Goal: Use online tool/utility: Utilize a website feature to perform a specific function

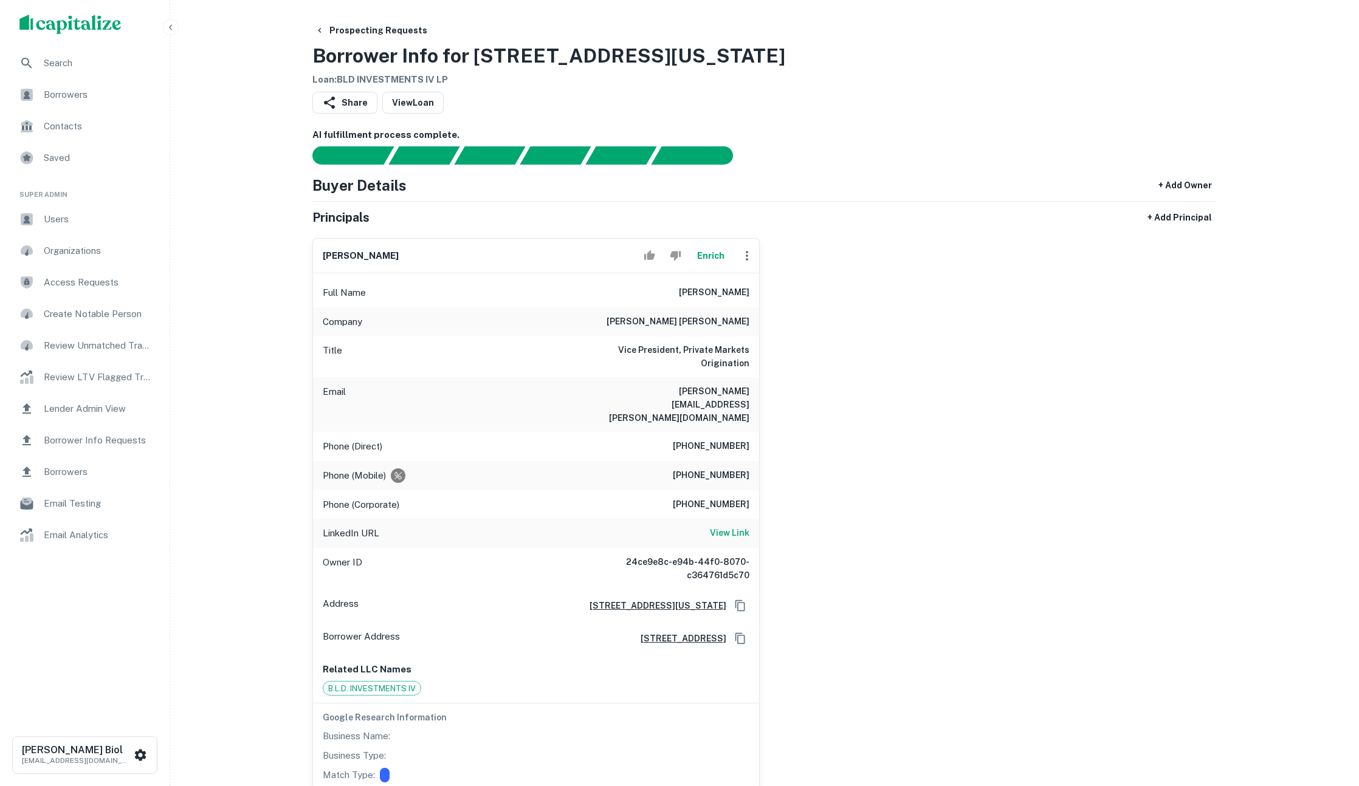
click at [714, 257] on button "Enrich" at bounding box center [710, 256] width 39 height 24
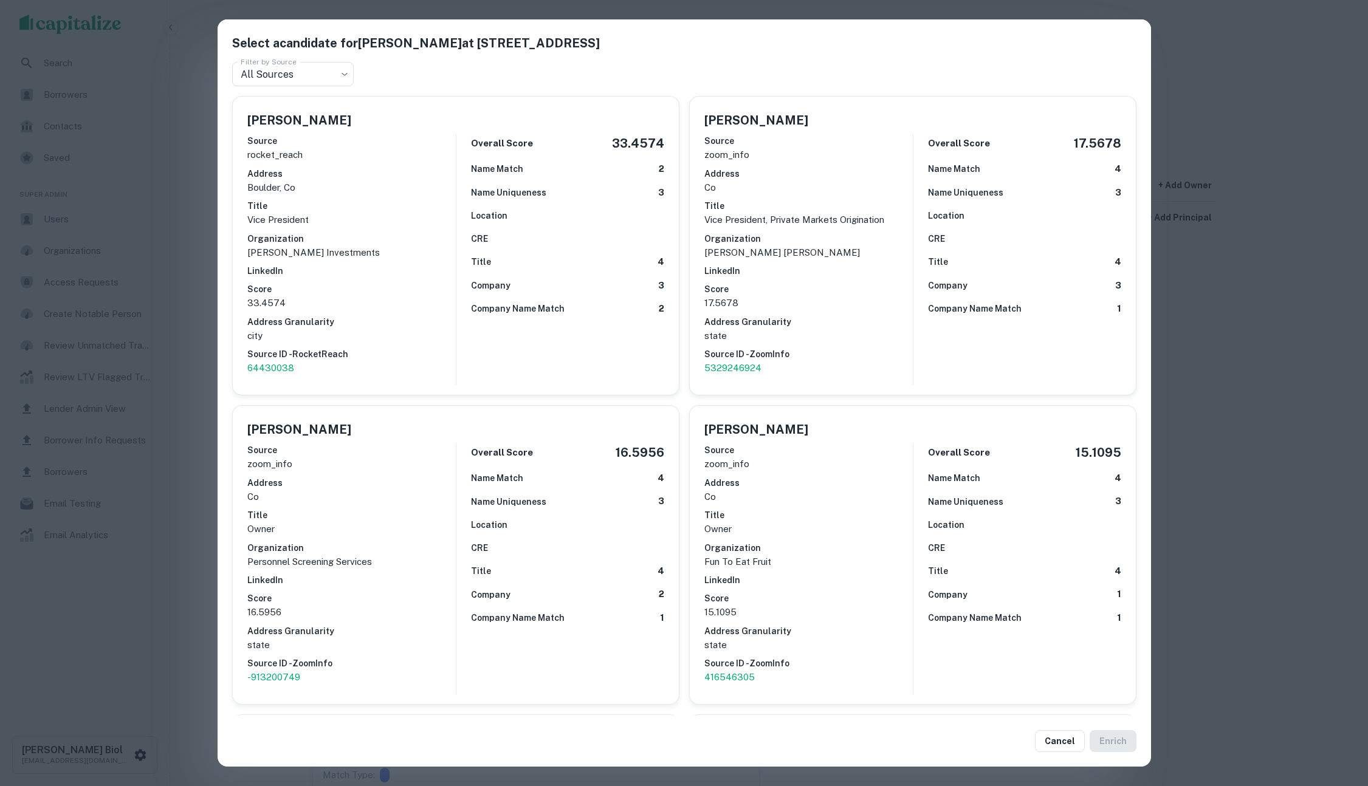
click at [1257, 396] on div "Select a candidate for [PERSON_NAME] at [STREET_ADDRESS] Filter by Source All S…" at bounding box center [684, 393] width 1368 height 786
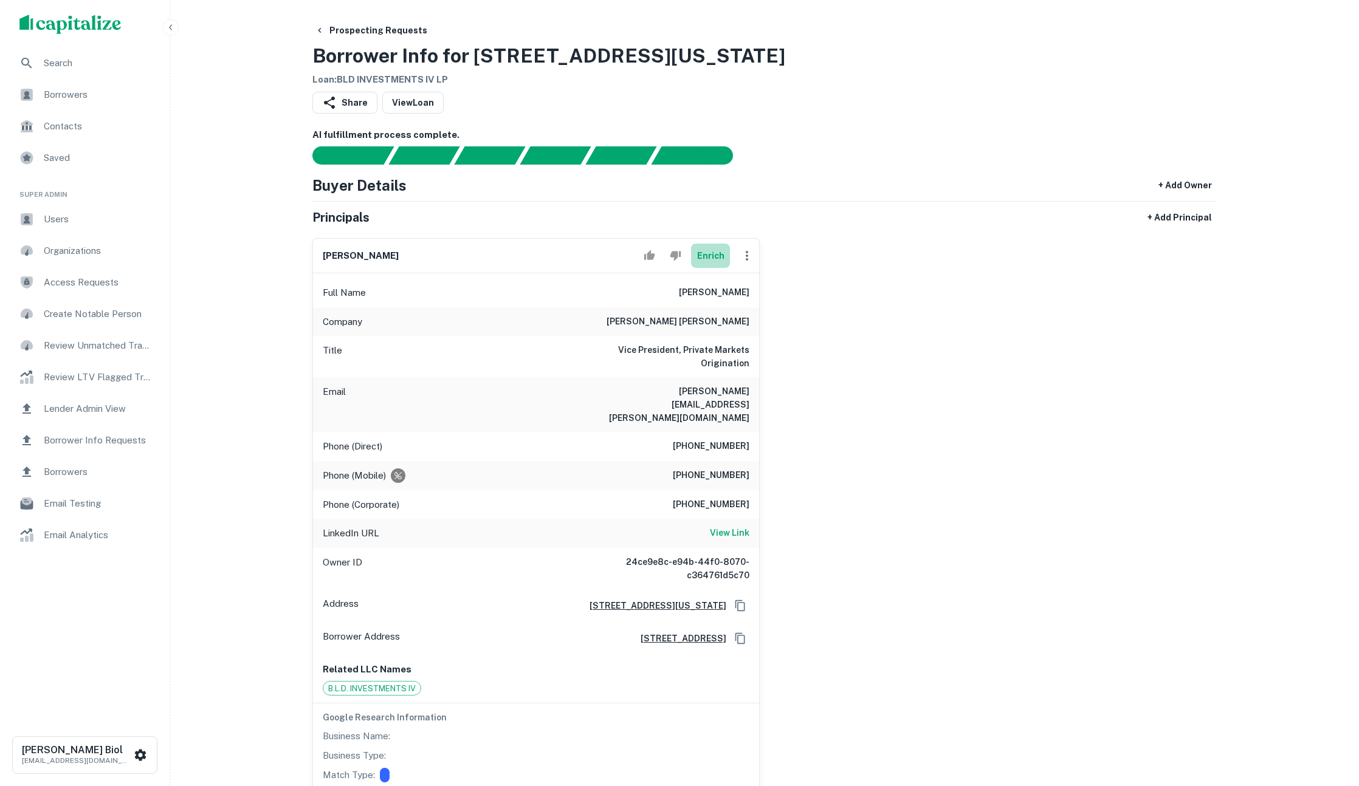
click at [703, 257] on button "Enrich" at bounding box center [710, 256] width 39 height 24
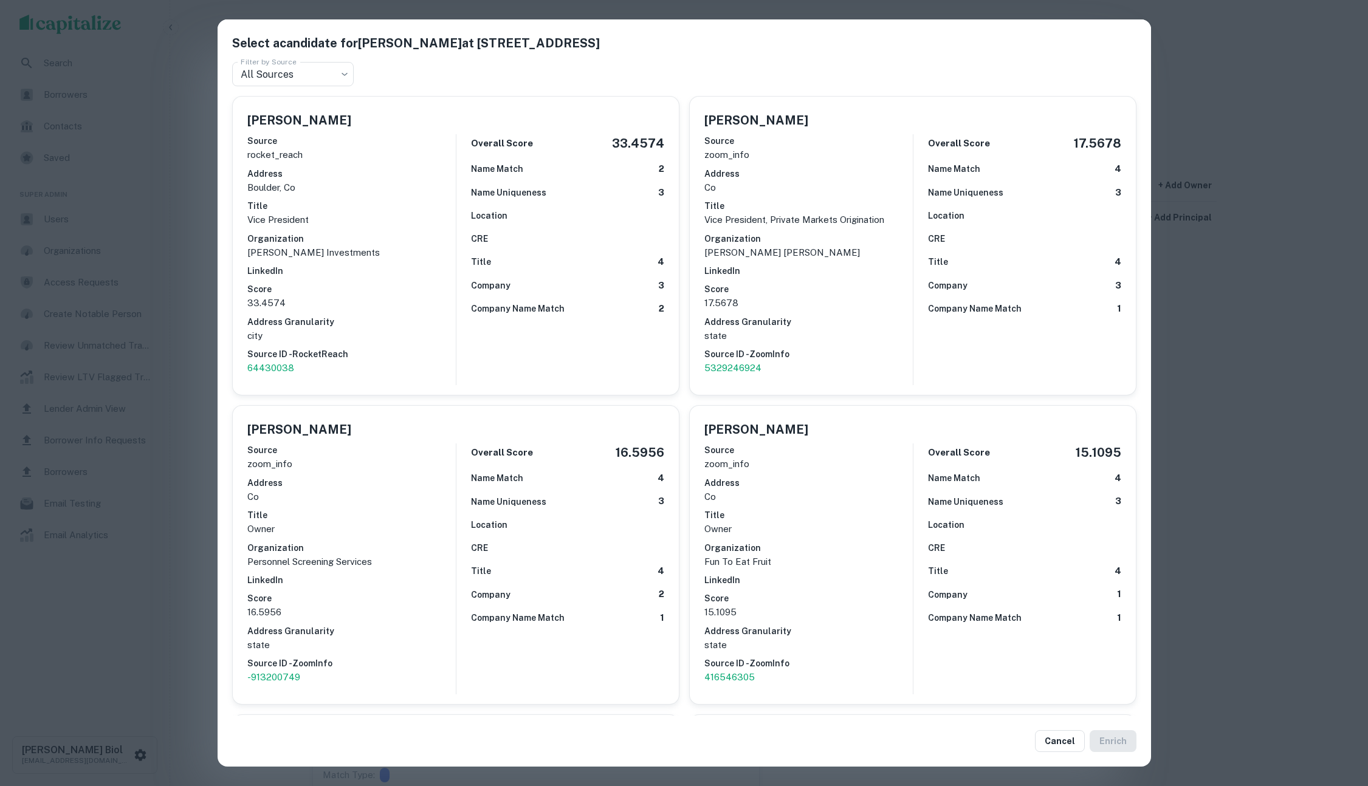
click at [1187, 302] on div "Select a candidate for [PERSON_NAME] at [STREET_ADDRESS] Filter by Source All S…" at bounding box center [684, 393] width 1368 height 786
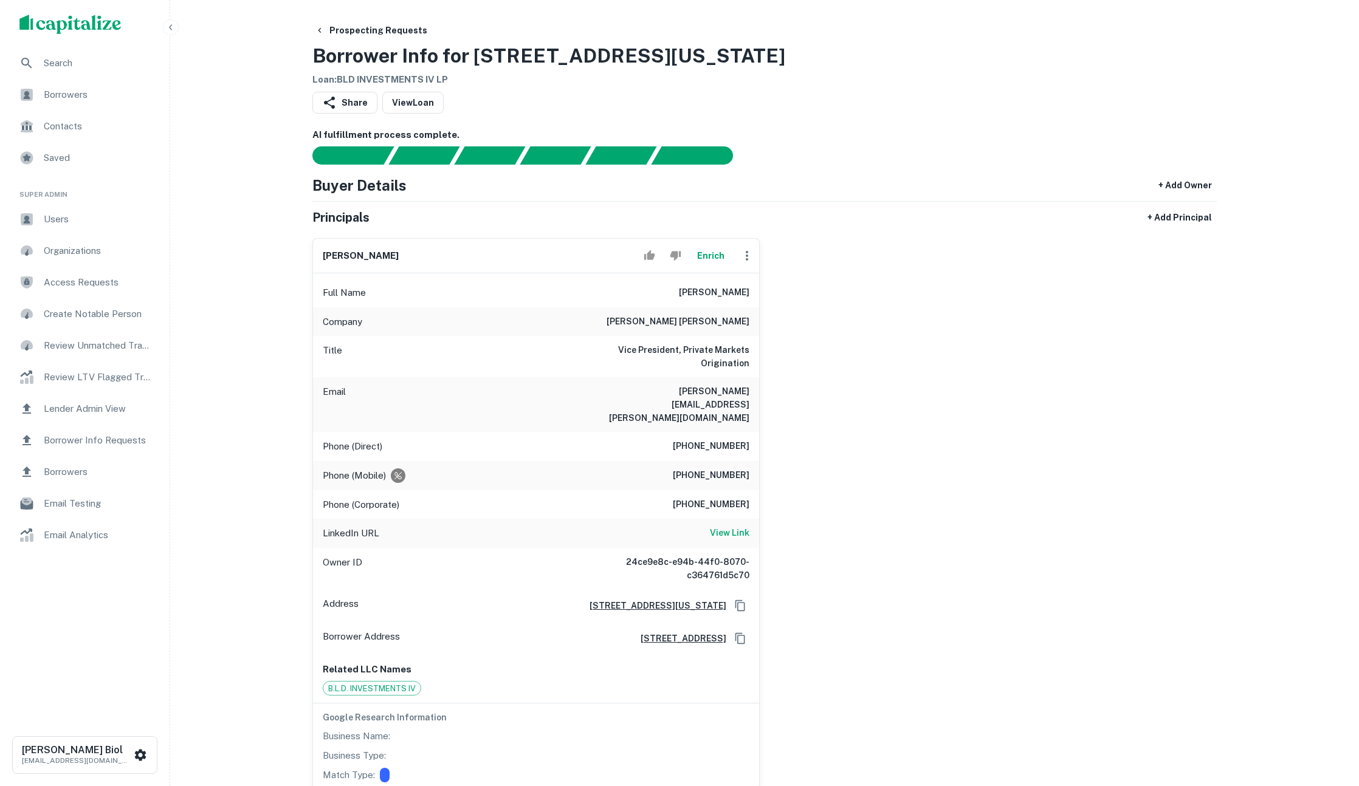
click at [711, 258] on button "Enrich" at bounding box center [710, 256] width 39 height 24
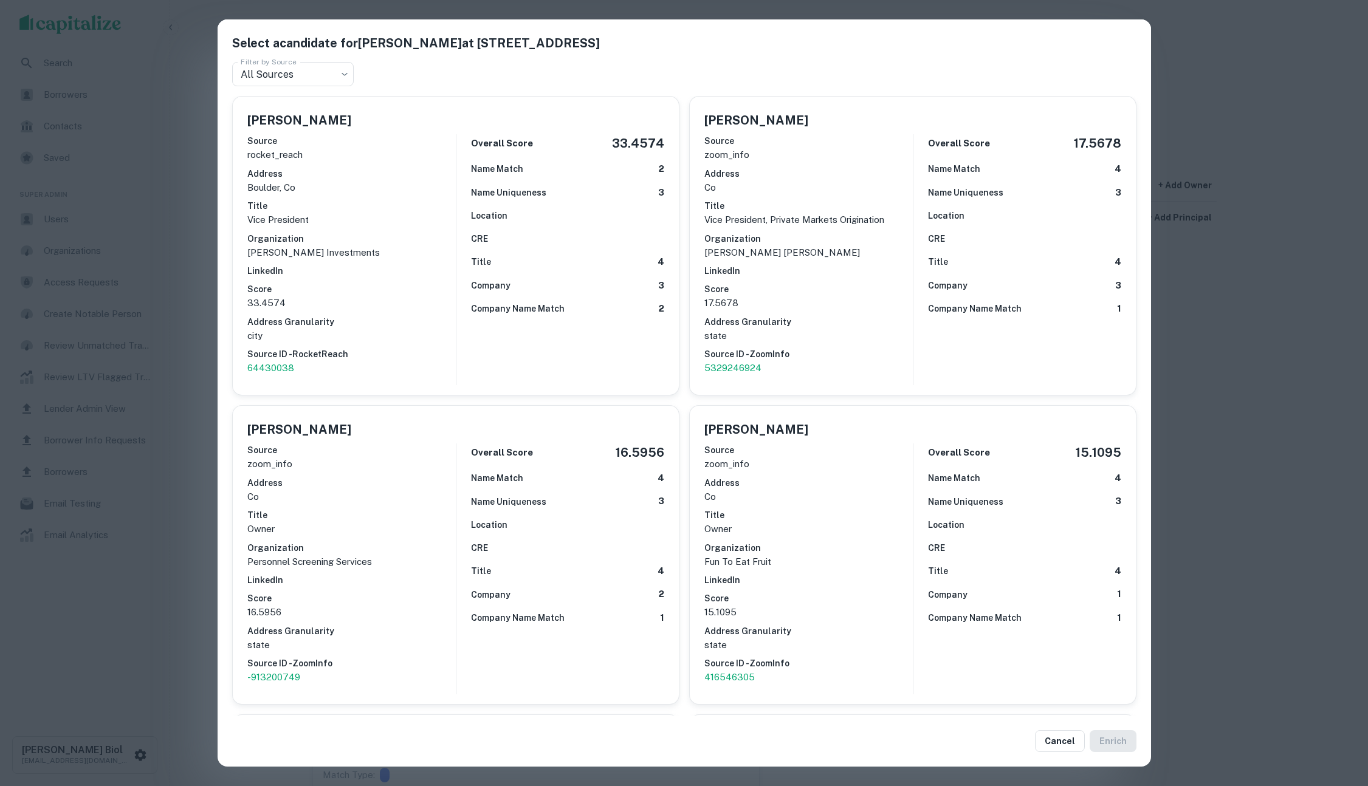
click at [870, 267] on h6 "LinkedIn" at bounding box center [808, 270] width 208 height 13
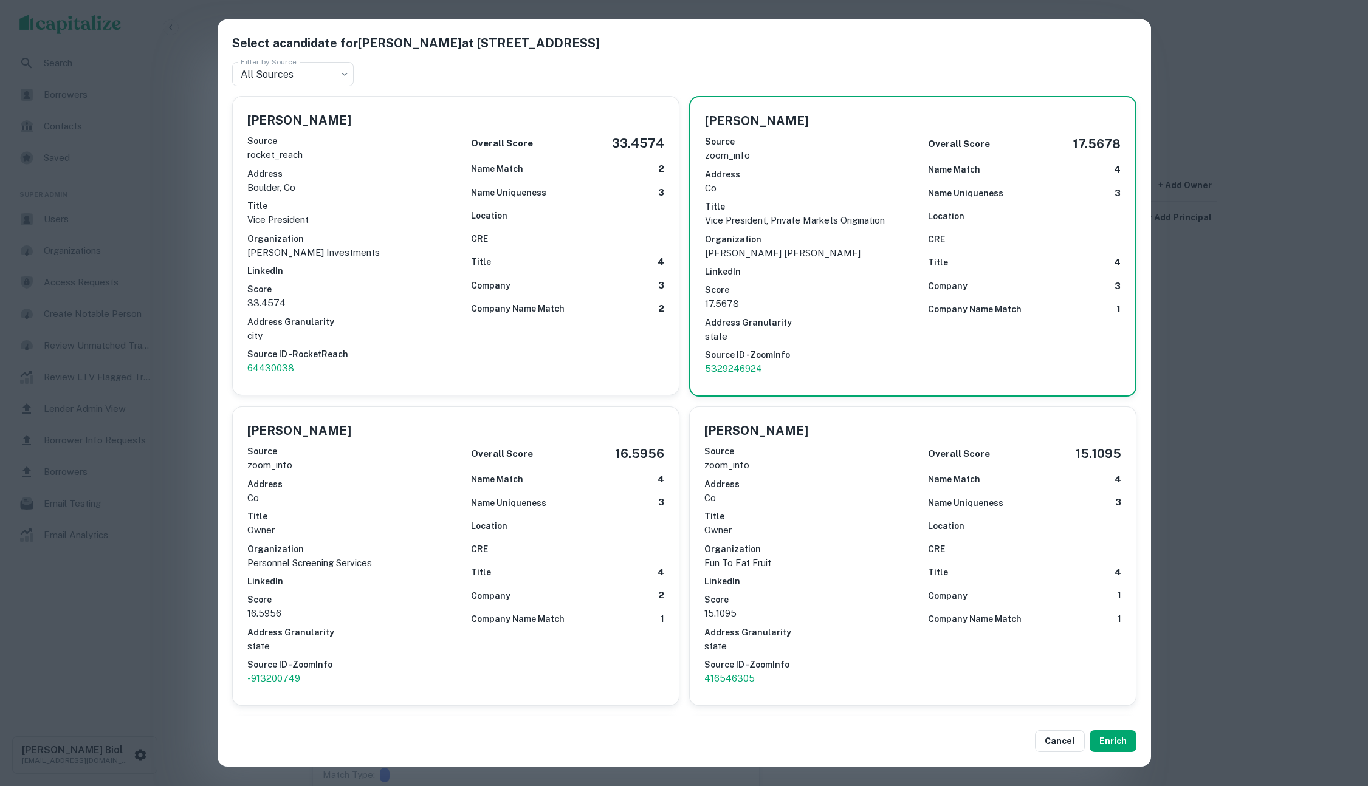
click at [1256, 404] on div "Select a candidate for [PERSON_NAME] at [STREET_ADDRESS] Filter by Source All S…" at bounding box center [684, 393] width 1368 height 786
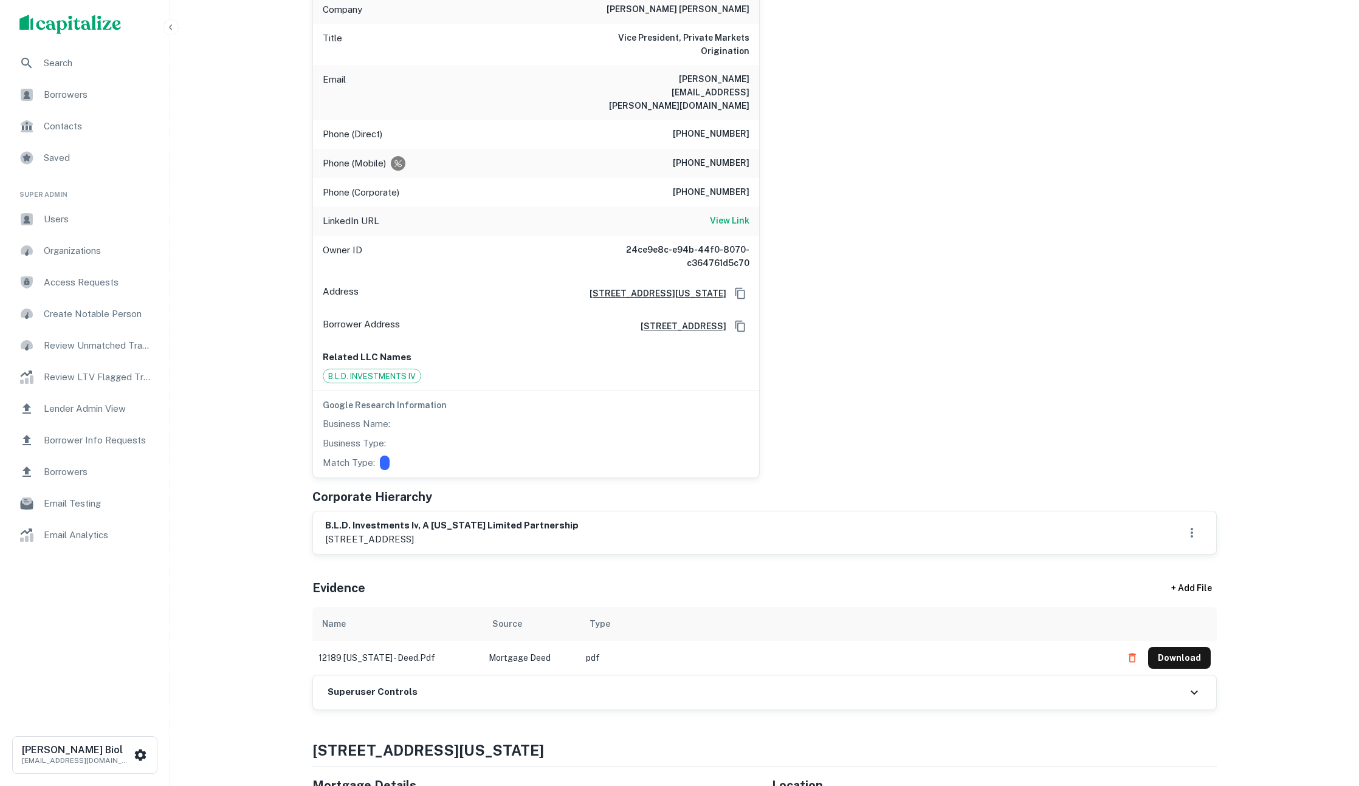
scroll to position [41, 0]
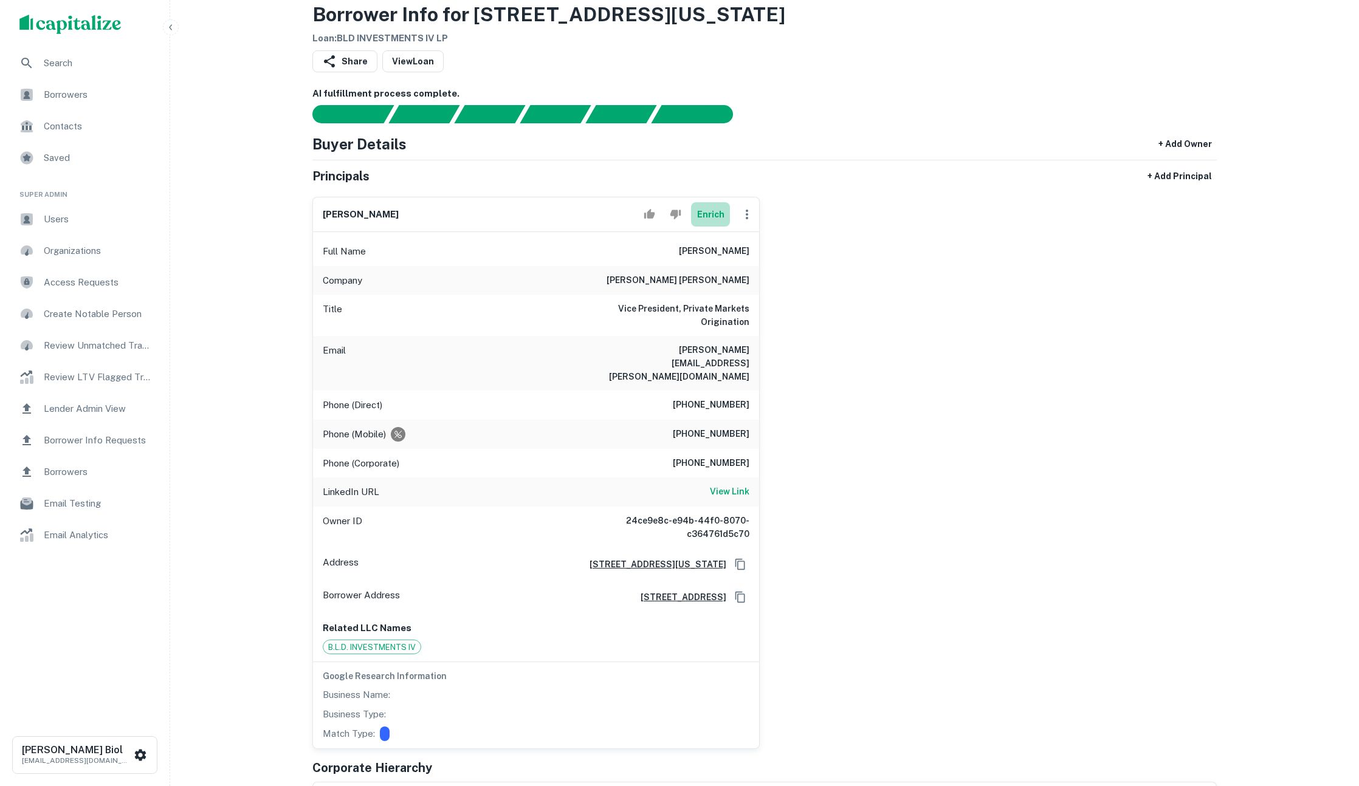
click at [713, 212] on button "Enrich" at bounding box center [710, 214] width 39 height 24
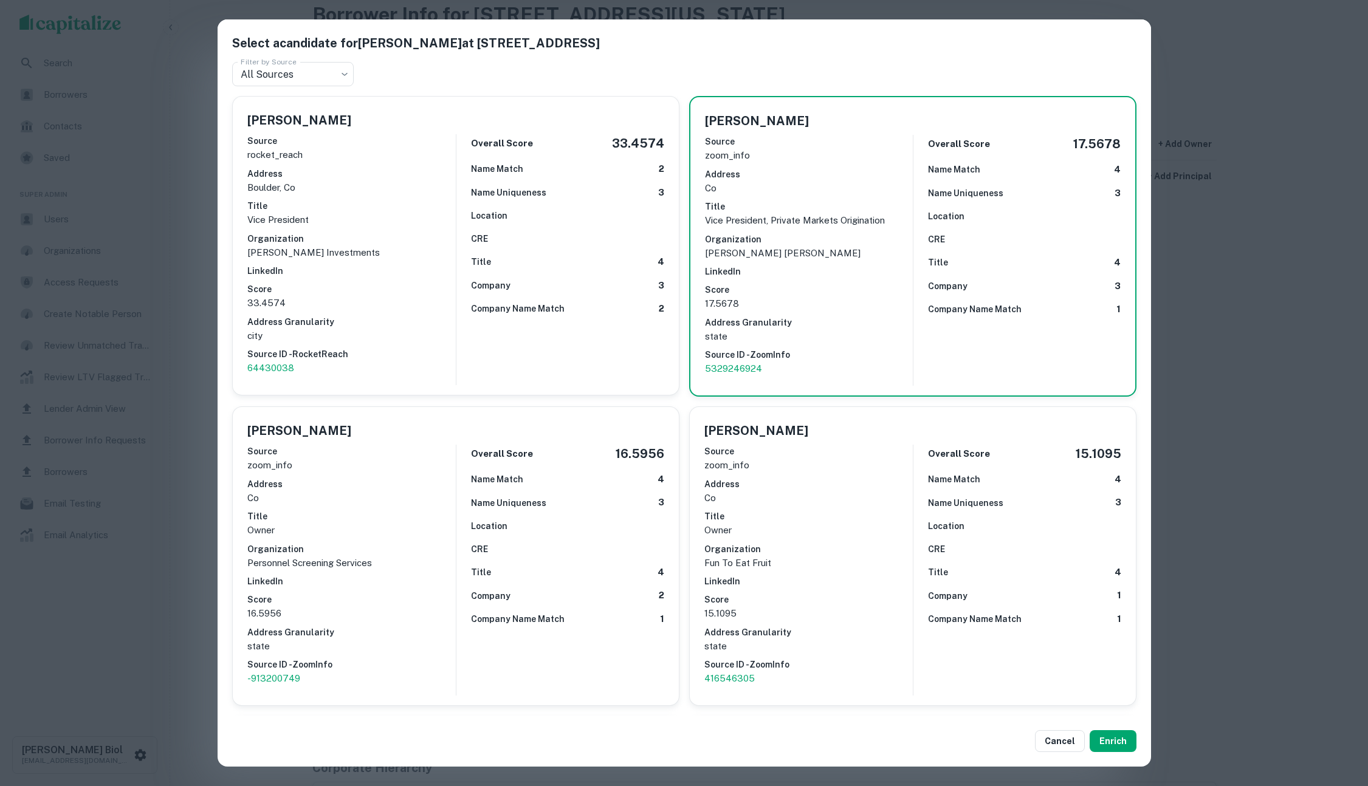
click at [1265, 402] on div "Select a candidate for [PERSON_NAME] at [STREET_ADDRESS] Filter by Source All S…" at bounding box center [684, 393] width 1368 height 786
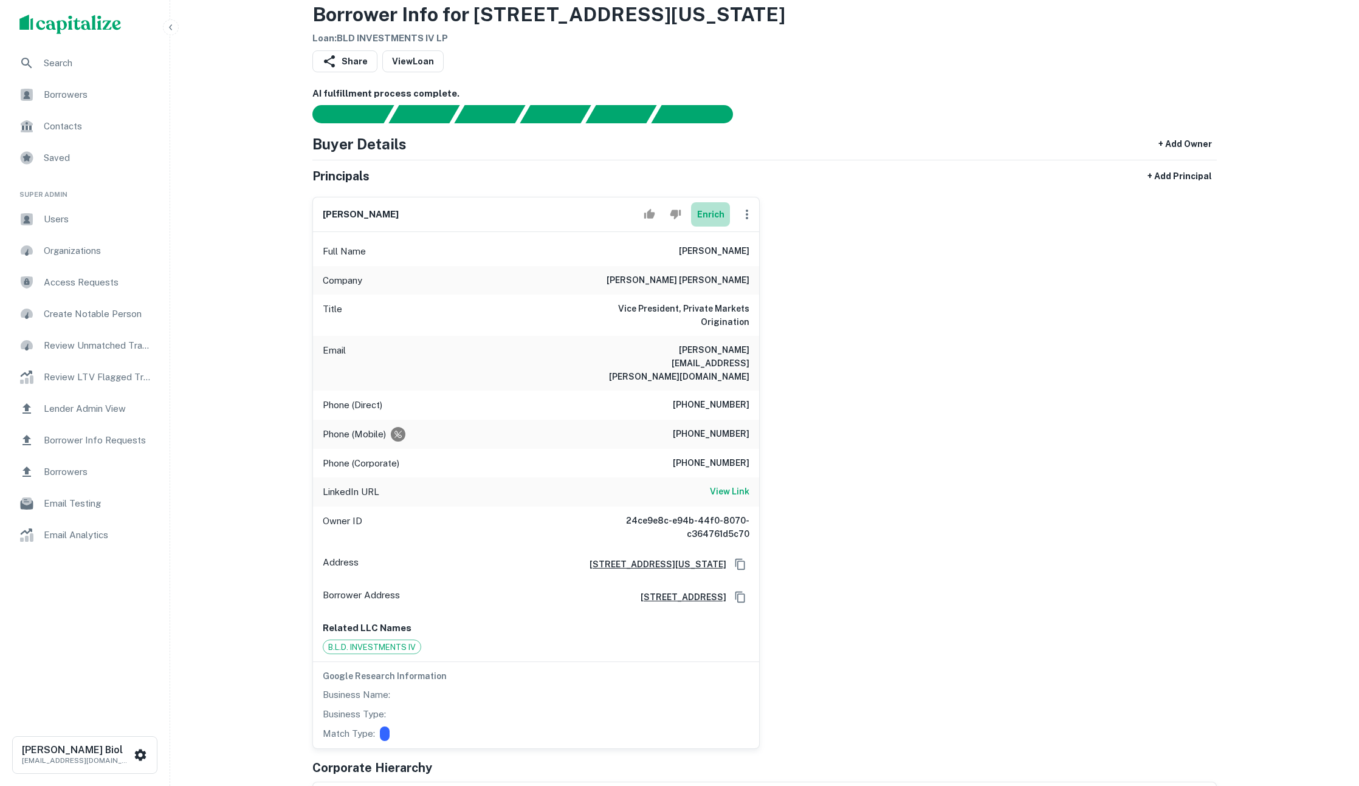
click at [706, 216] on button "Enrich" at bounding box center [710, 214] width 39 height 24
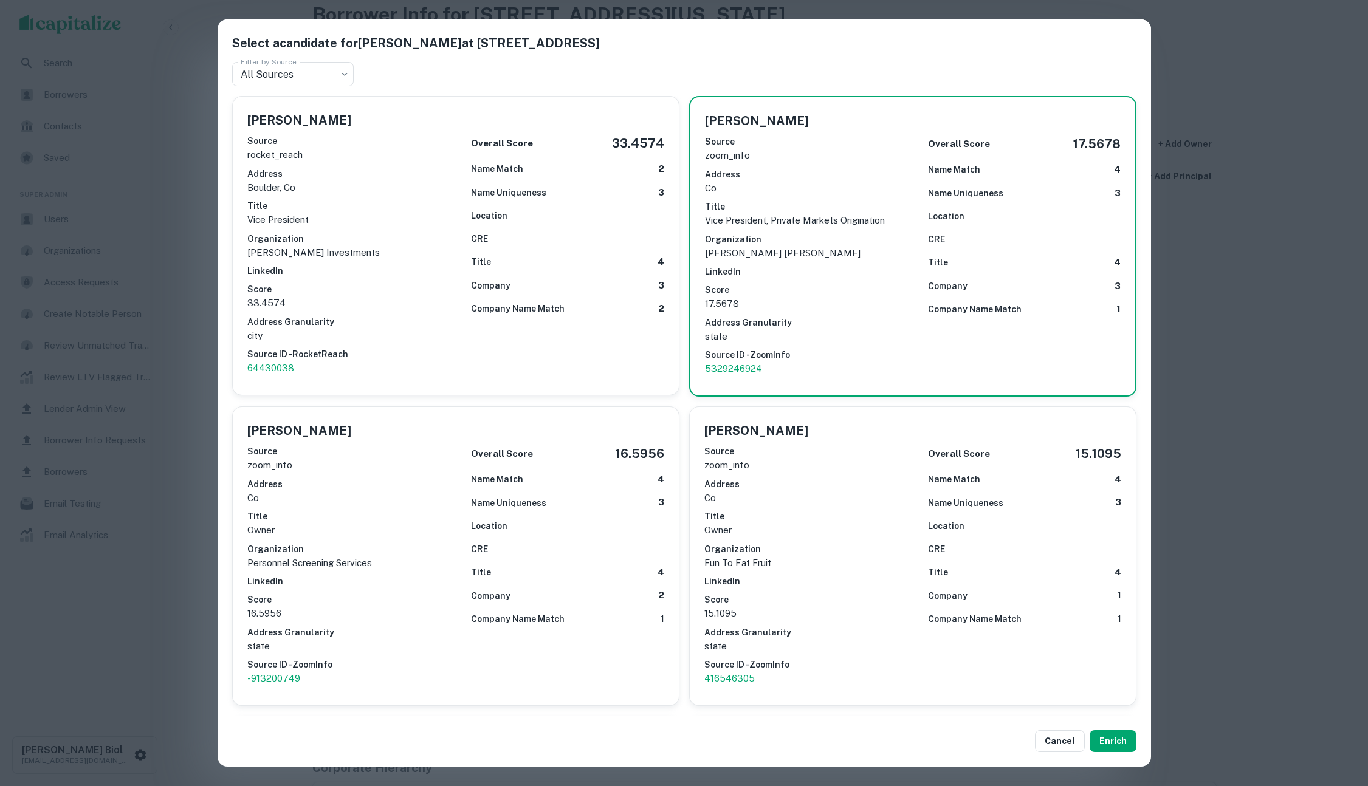
click at [897, 272] on h6 "LinkedIn" at bounding box center [809, 271] width 208 height 13
click at [1107, 745] on button "Enrich" at bounding box center [1113, 742] width 47 height 22
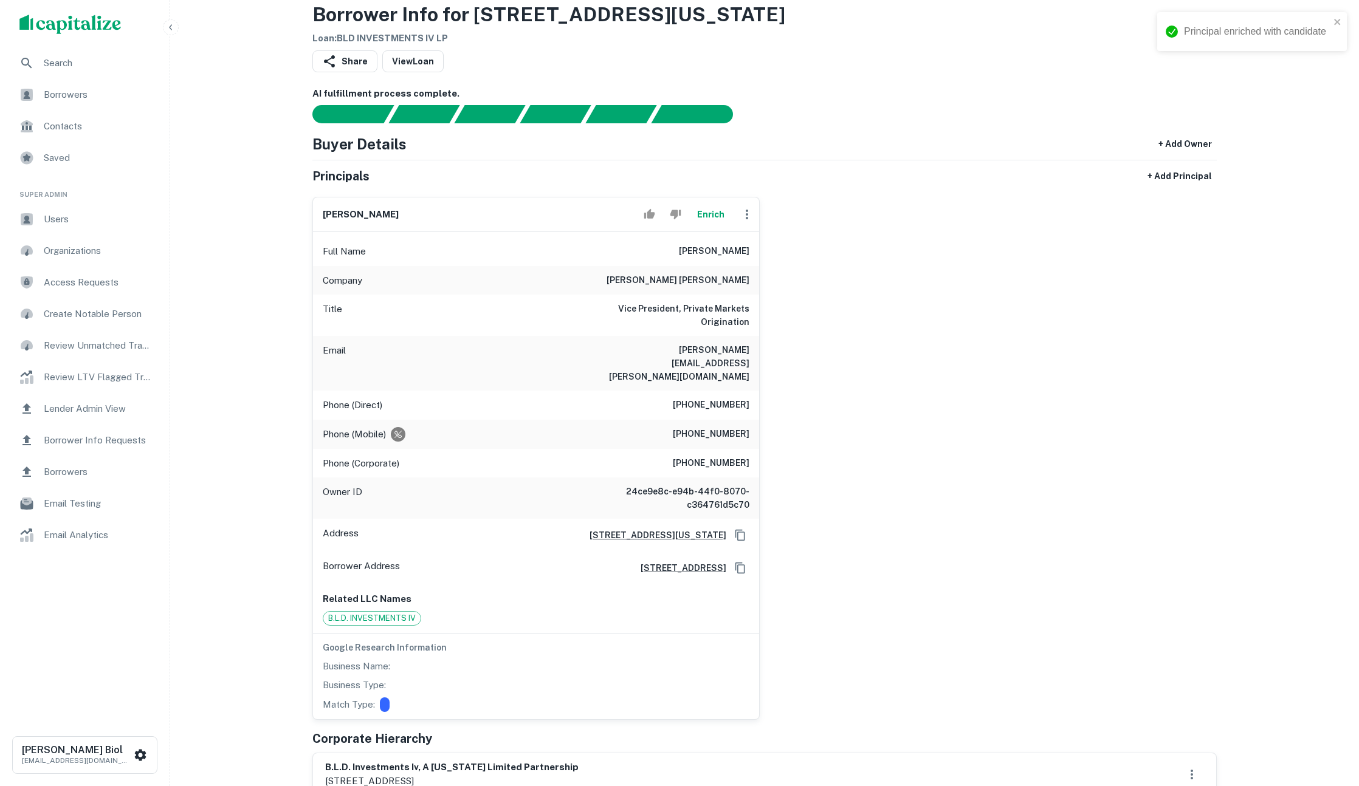
click at [979, 449] on div "[PERSON_NAME] Enrich Full Name [PERSON_NAME] Company [PERSON_NAME] [PERSON_NAME…" at bounding box center [760, 453] width 914 height 533
click at [720, 212] on button "Enrich" at bounding box center [710, 214] width 39 height 24
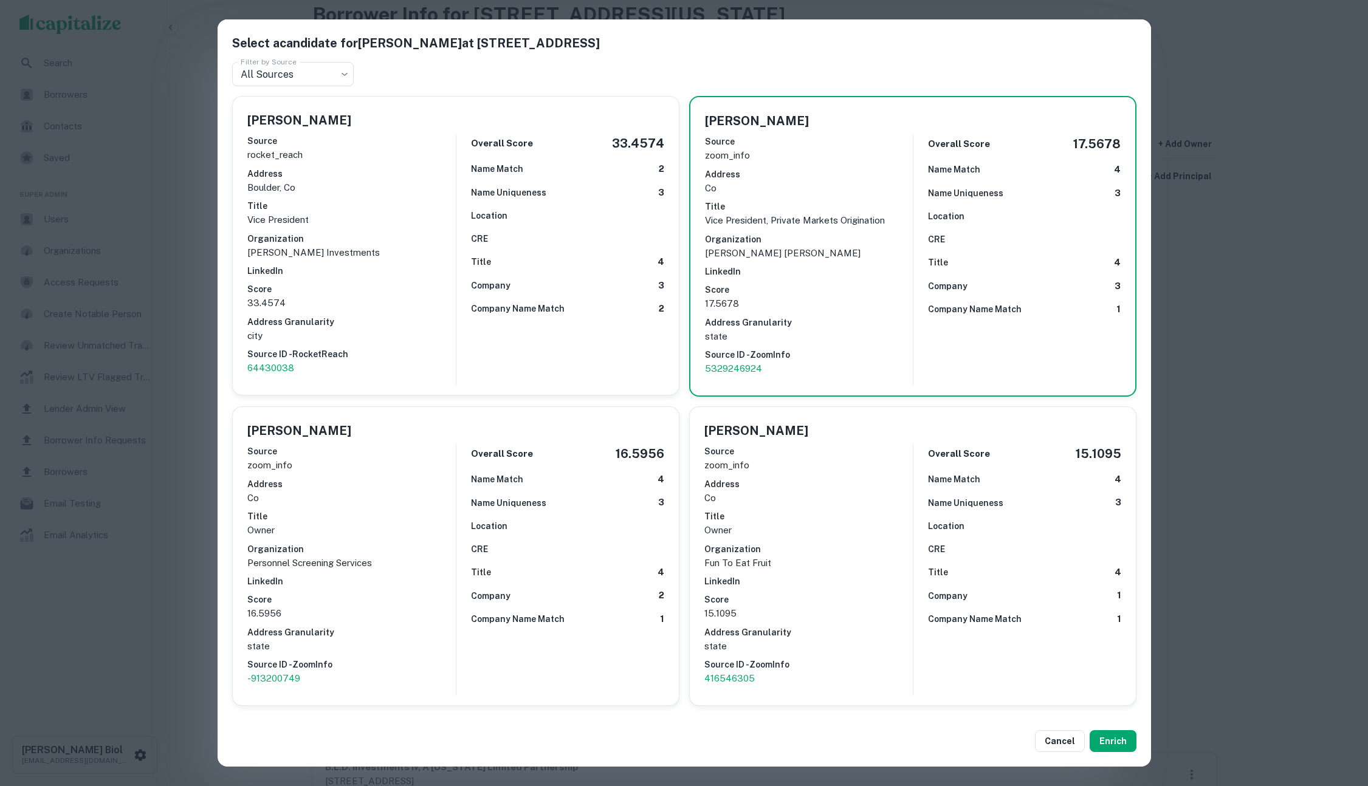
click at [187, 352] on div "Select a candidate for [PERSON_NAME] at [STREET_ADDRESS] Filter by Source All S…" at bounding box center [684, 393] width 1368 height 786
